Goal: Information Seeking & Learning: Learn about a topic

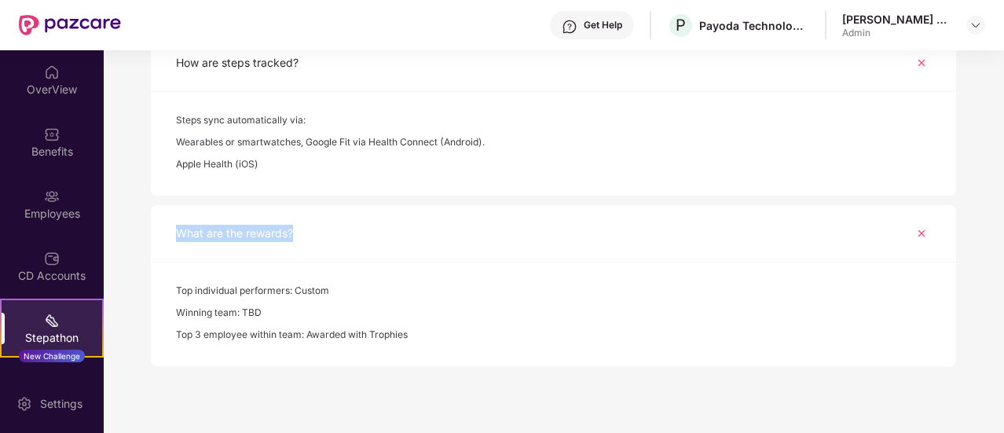
scroll to position [1029, 0]
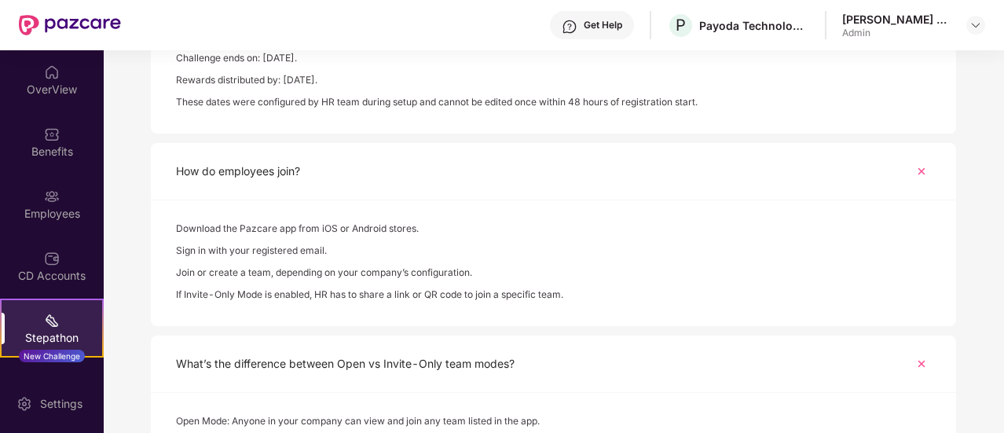
click at [58, 321] on div "Stepathon New Challenge" at bounding box center [52, 327] width 104 height 59
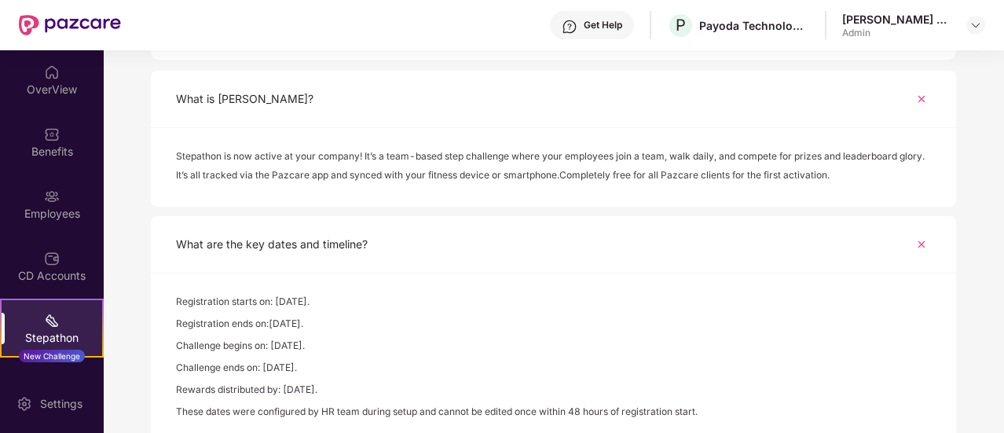
scroll to position [636, 0]
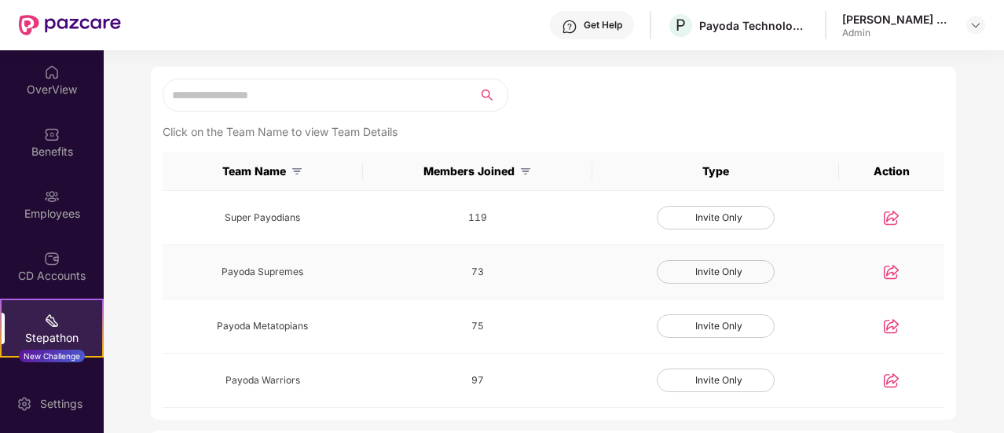
scroll to position [393, 0]
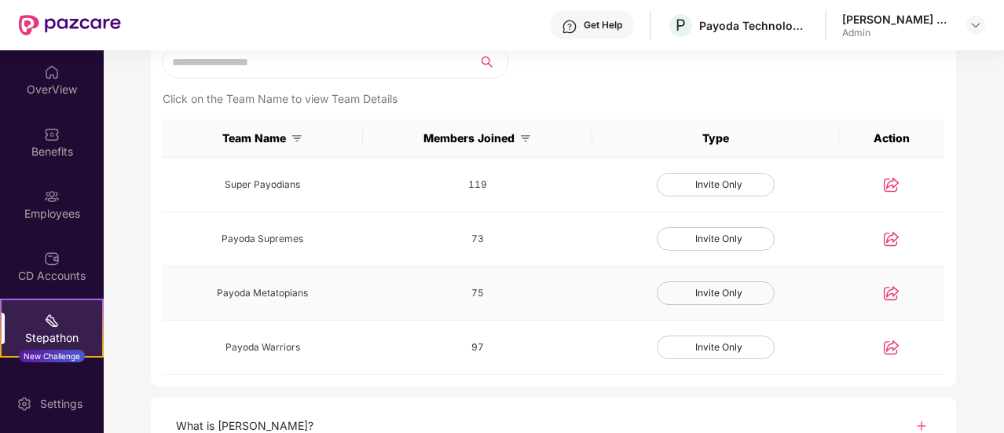
click at [726, 287] on div "Invite Only" at bounding box center [716, 293] width 118 height 24
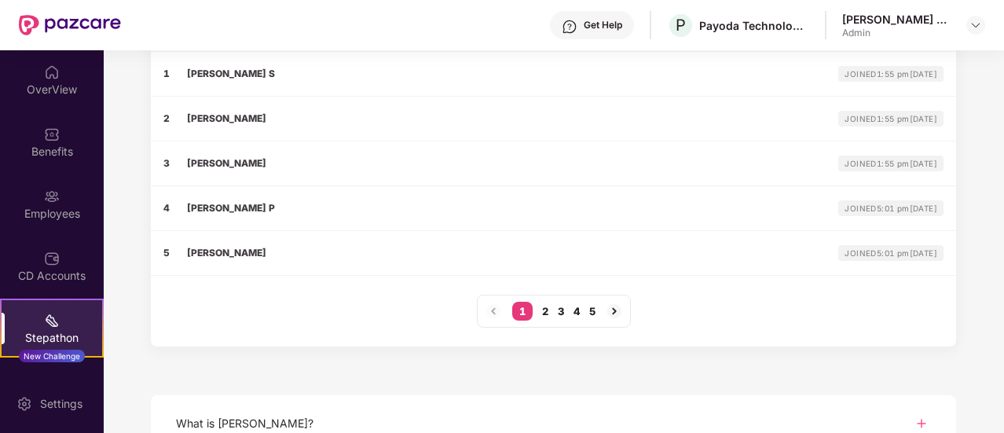
click at [620, 309] on img at bounding box center [614, 311] width 19 height 19
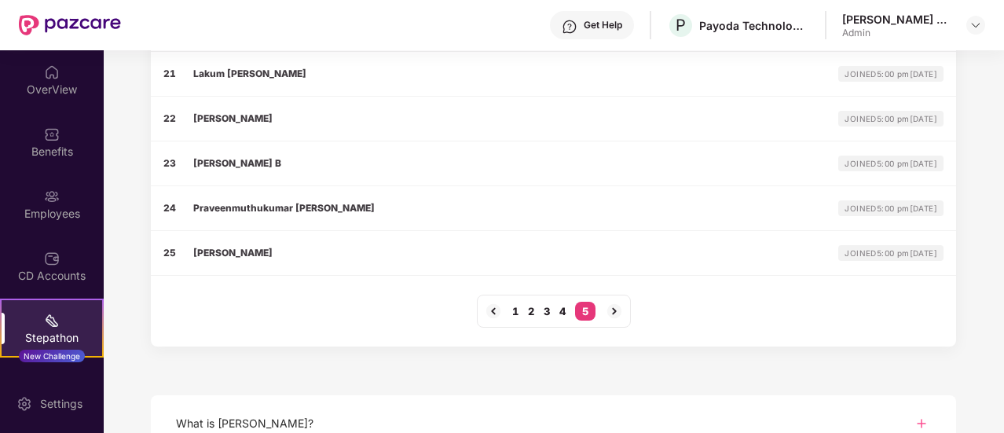
click at [620, 309] on img at bounding box center [614, 311] width 19 height 19
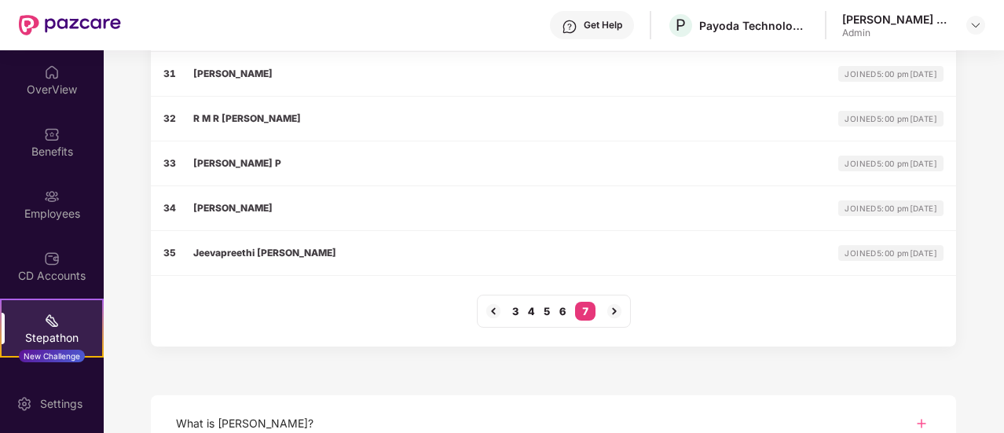
click at [620, 309] on img at bounding box center [614, 311] width 19 height 19
click at [617, 309] on img at bounding box center [614, 311] width 19 height 19
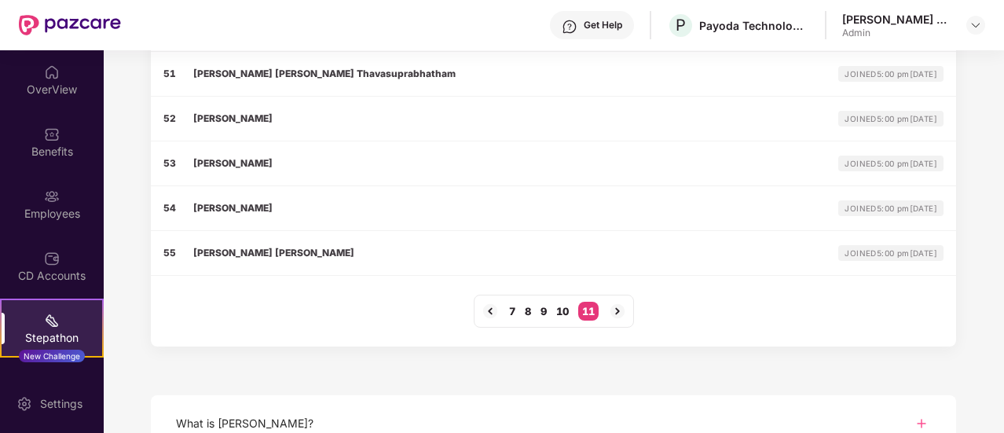
click at [617, 309] on img at bounding box center [617, 311] width 19 height 19
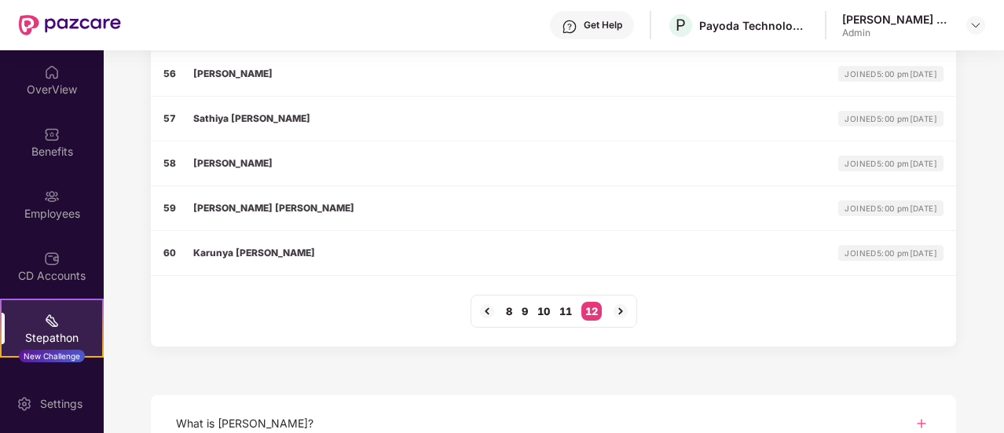
click at [617, 309] on img at bounding box center [620, 311] width 19 height 19
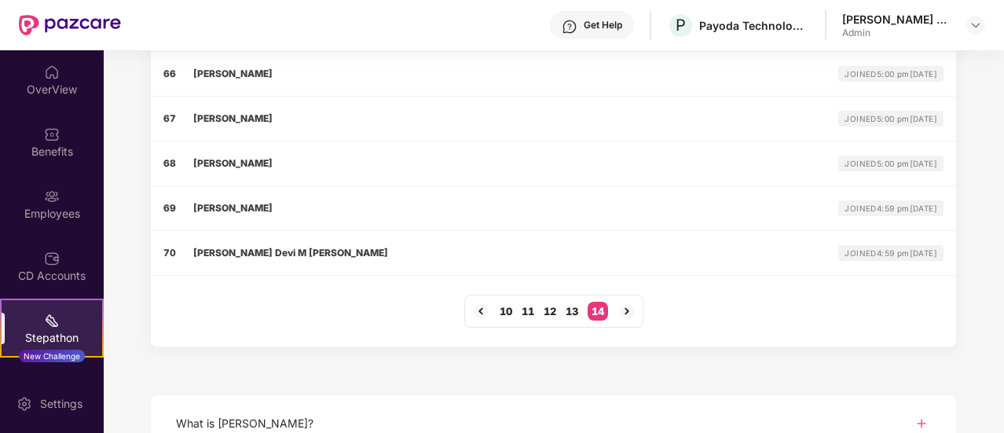
click at [617, 309] on img at bounding box center [626, 311] width 19 height 19
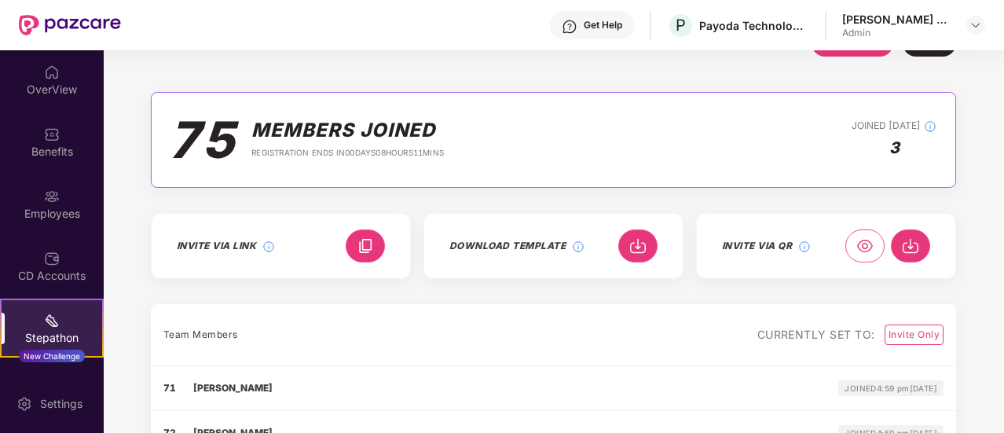
scroll to position [0, 0]
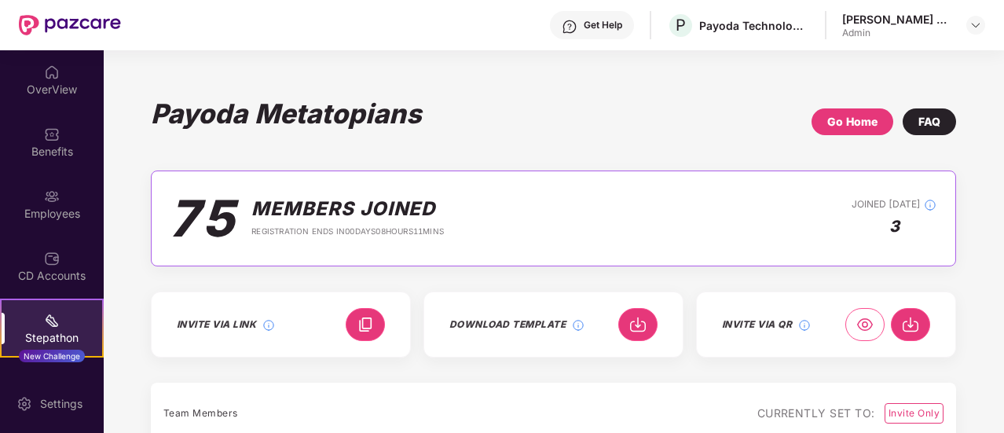
click at [861, 123] on div "Go Home" at bounding box center [852, 121] width 50 height 17
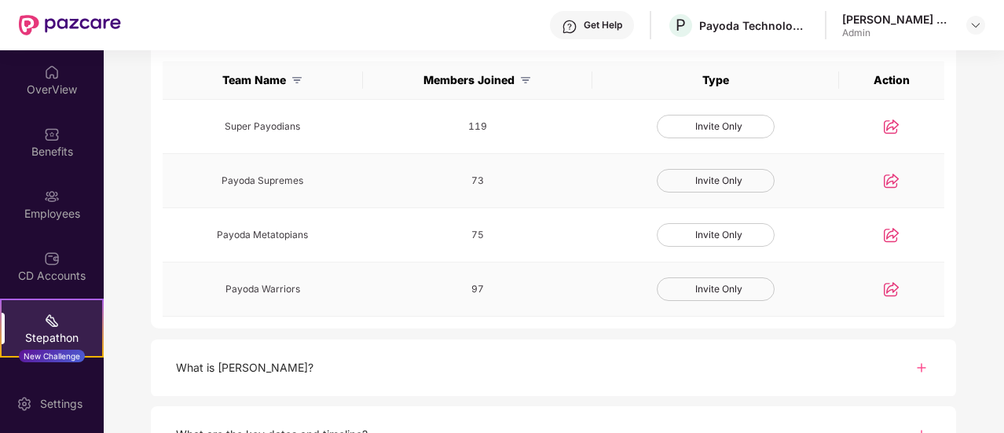
scroll to position [157, 0]
